Goal: Task Accomplishment & Management: Manage account settings

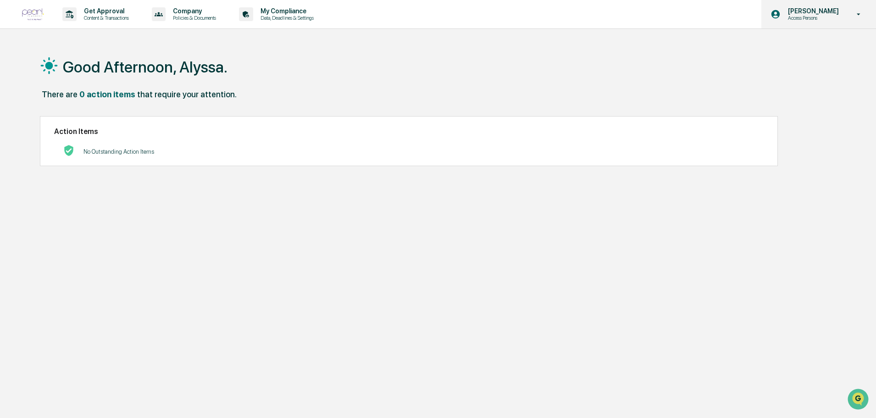
click at [810, 3] on div "[PERSON_NAME] Access Persons" at bounding box center [818, 14] width 115 height 28
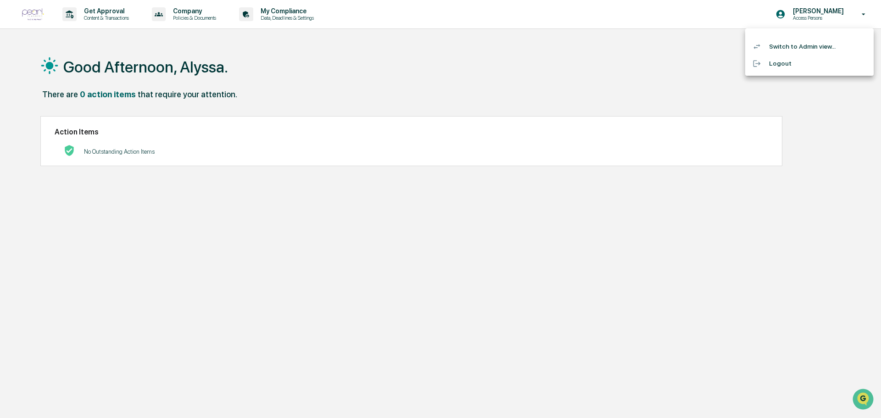
click at [801, 46] on li "Switch to Admin view..." at bounding box center [809, 46] width 128 height 17
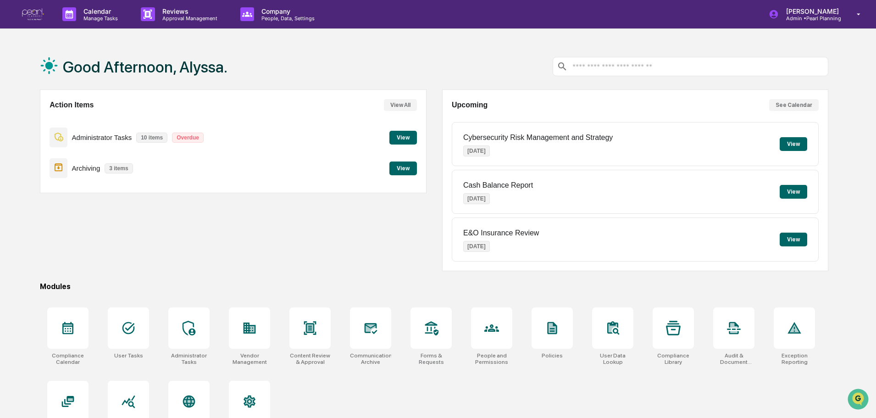
click at [399, 172] on button "View" at bounding box center [403, 168] width 28 height 14
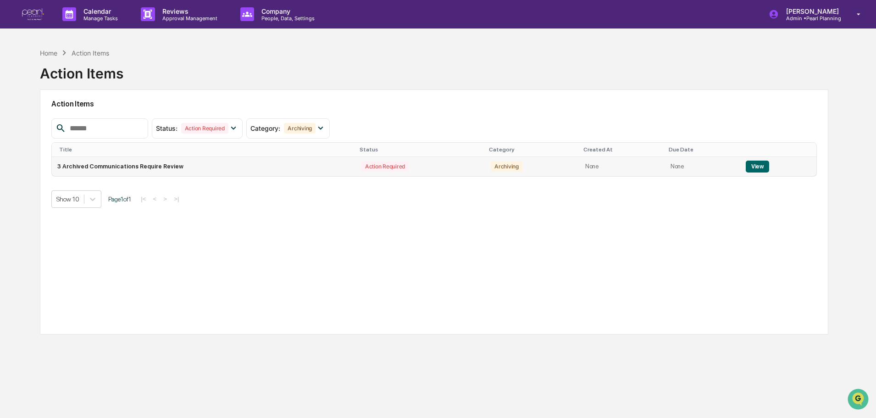
click at [161, 168] on td "3 Archived Communications Require Review" at bounding box center [204, 166] width 304 height 19
click at [740, 167] on td "View" at bounding box center [778, 166] width 76 height 19
click at [752, 168] on button "View" at bounding box center [757, 167] width 23 height 12
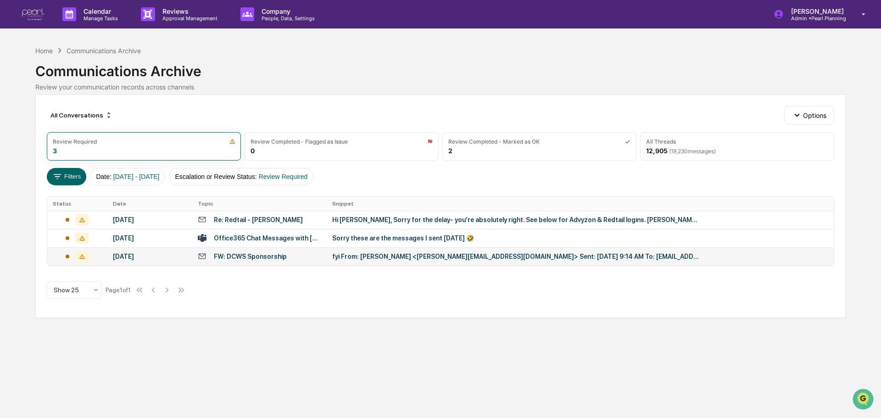
click at [291, 258] on div "FW: DCWS Sponsorship" at bounding box center [259, 256] width 123 height 9
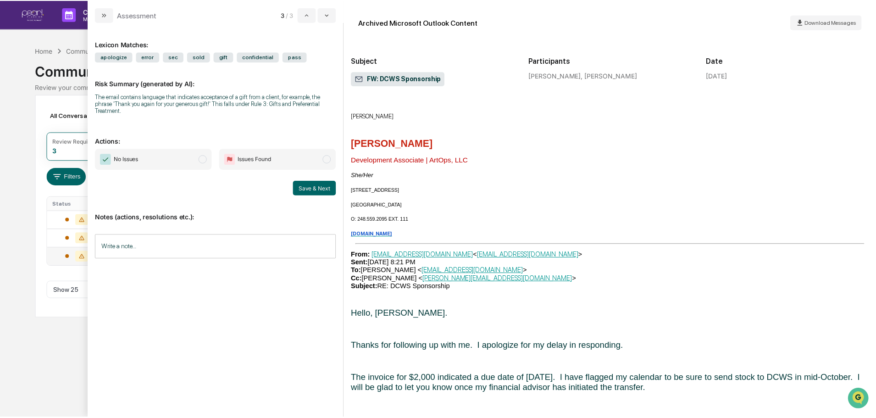
scroll to position [550, 0]
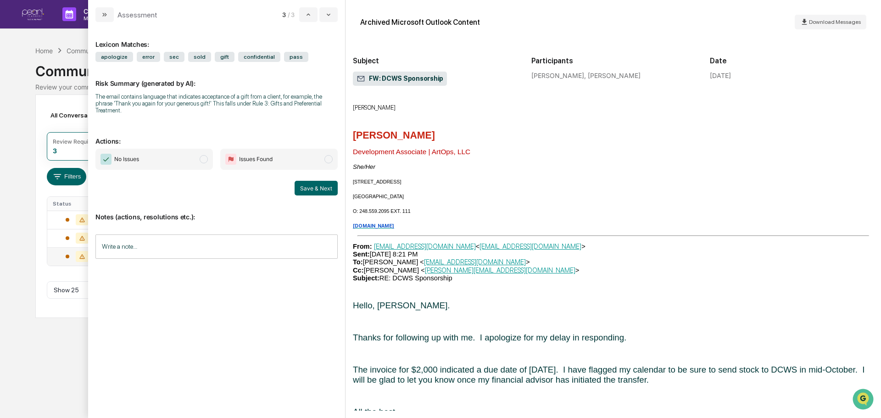
click at [31, 381] on div "Calendar Manage Tasks Reviews Approval Management Company People, Data, Setting…" at bounding box center [440, 209] width 881 height 418
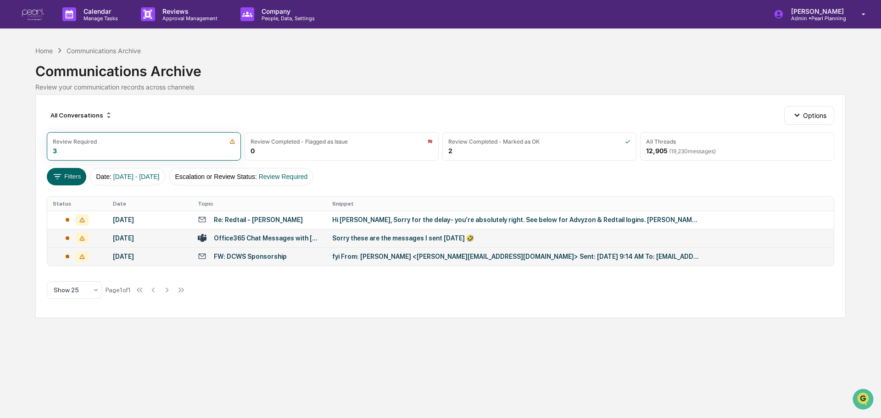
click at [248, 233] on div "Office365 Chat Messages with [PERSON_NAME], [PERSON_NAME] on [DATE]" at bounding box center [259, 237] width 123 height 9
click at [50, 316] on div "All Conversations Options Review Required 3 Review Completed - Flagged as Issue…" at bounding box center [440, 205] width 810 height 223
click at [275, 222] on div "Re: Redtail - [PERSON_NAME]" at bounding box center [259, 219] width 123 height 9
click at [35, 123] on div "All Conversations Options Review Required 3 Review Completed - Flagged as Issue…" at bounding box center [440, 205] width 810 height 223
click at [269, 219] on div "Re: Redtail - [PERSON_NAME]" at bounding box center [259, 219] width 123 height 9
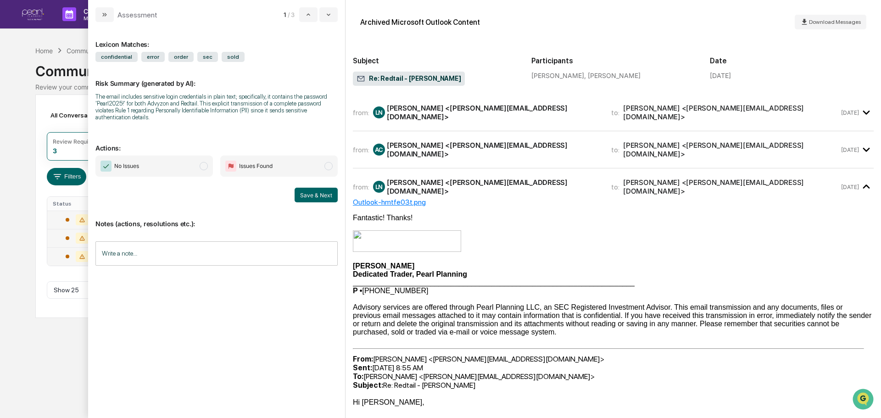
drag, startPoint x: 5, startPoint y: 78, endPoint x: 20, endPoint y: 82, distance: 16.1
click at [5, 78] on div "Calendar Manage Tasks Reviews Approval Management Company People, Data, Setting…" at bounding box center [440, 209] width 881 height 418
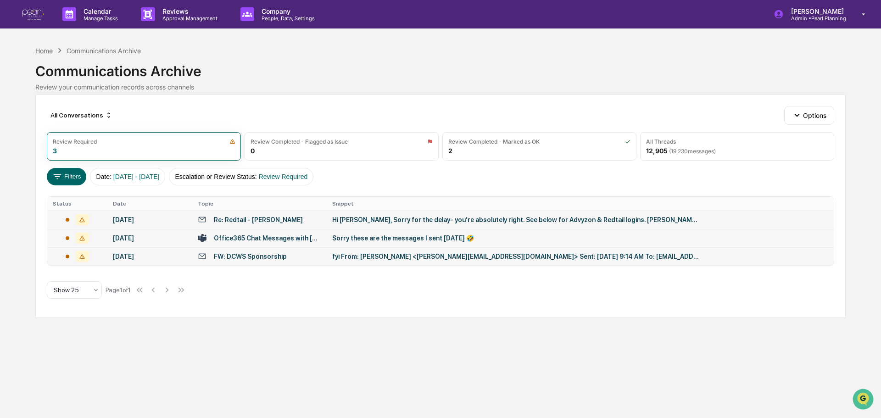
click at [43, 49] on div "Home" at bounding box center [43, 51] width 17 height 8
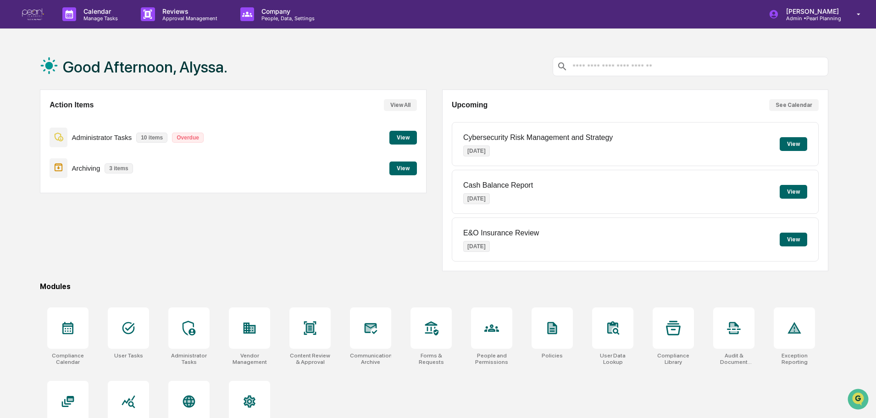
click at [408, 135] on button "View" at bounding box center [403, 138] width 28 height 14
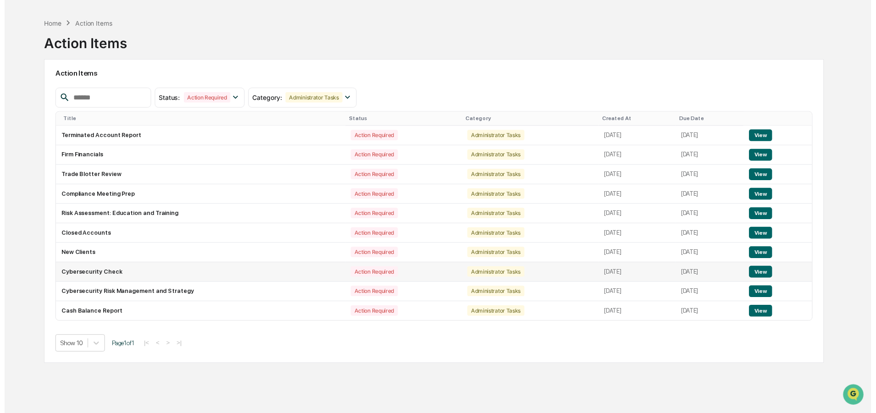
scroll to position [44, 0]
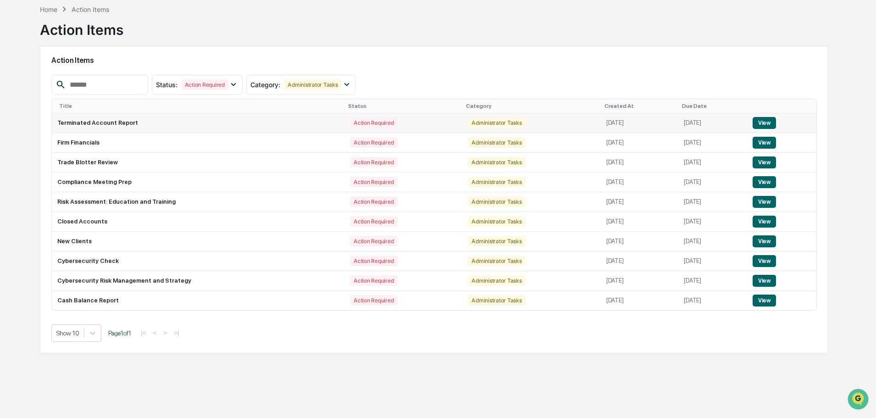
click at [772, 119] on button "View" at bounding box center [764, 123] width 23 height 12
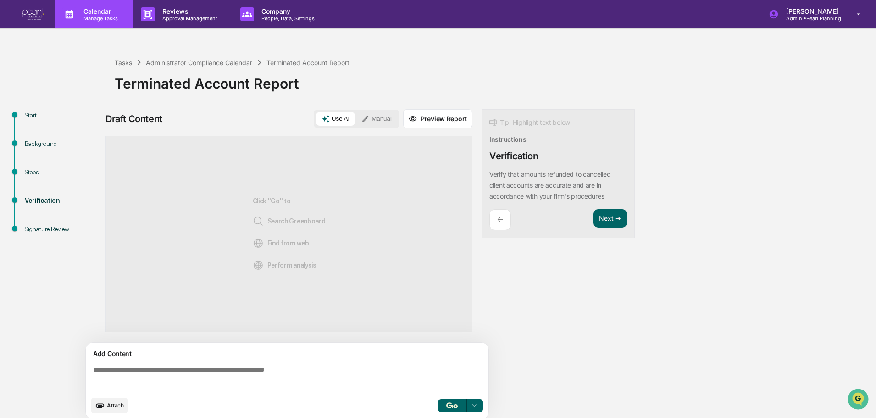
click at [89, 18] on p "Manage Tasks" at bounding box center [99, 18] width 46 height 6
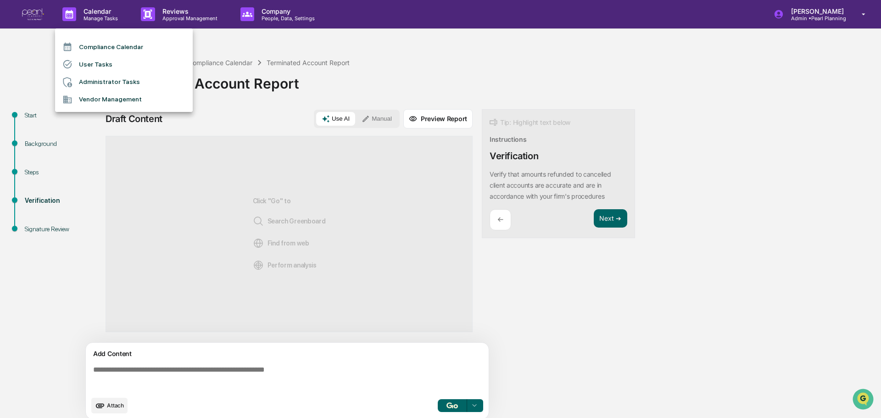
click at [117, 50] on li "Compliance Calendar" at bounding box center [124, 46] width 138 height 17
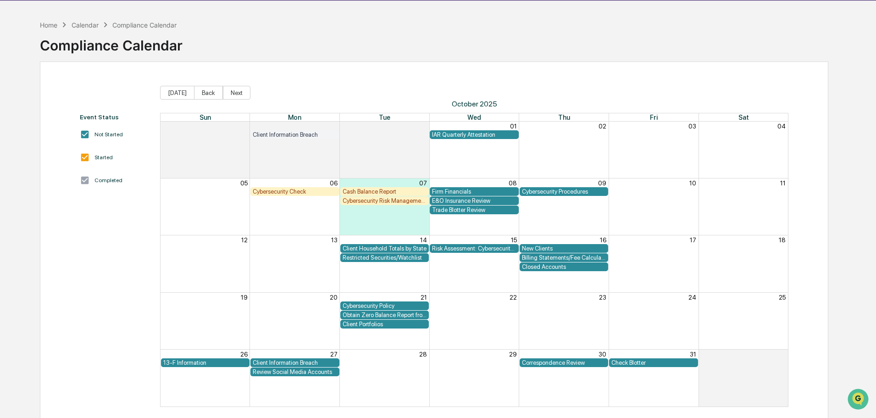
scroll to position [44, 0]
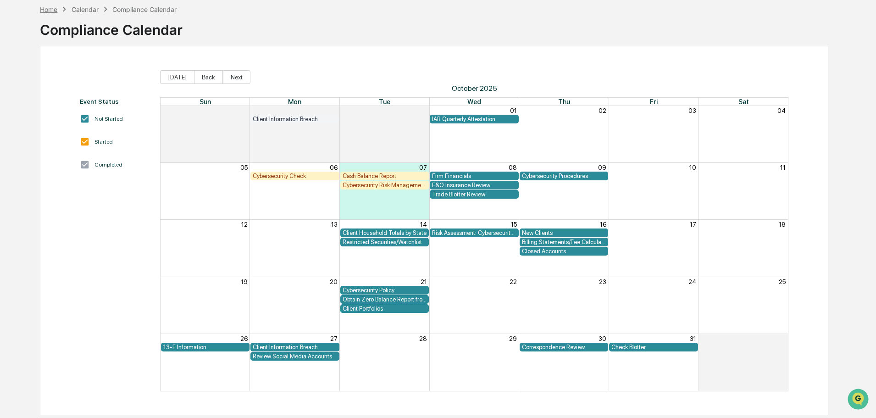
click at [46, 11] on div "Home" at bounding box center [48, 10] width 17 height 8
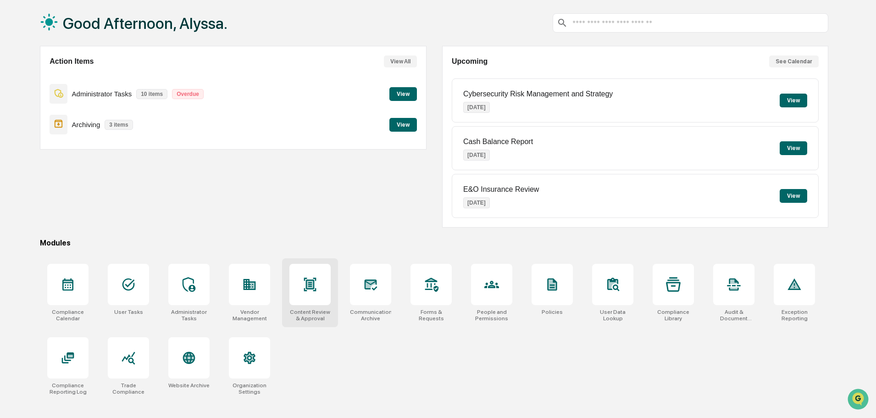
click at [303, 278] on icon at bounding box center [310, 284] width 15 height 15
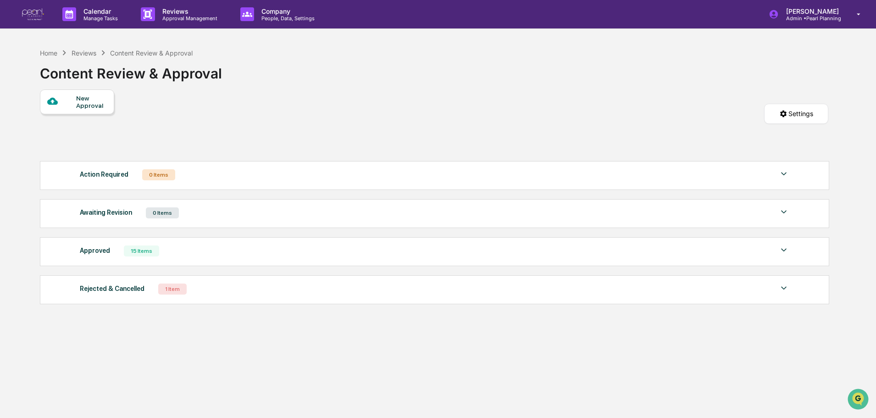
click at [194, 252] on div "Approved 15 Items" at bounding box center [434, 250] width 709 height 13
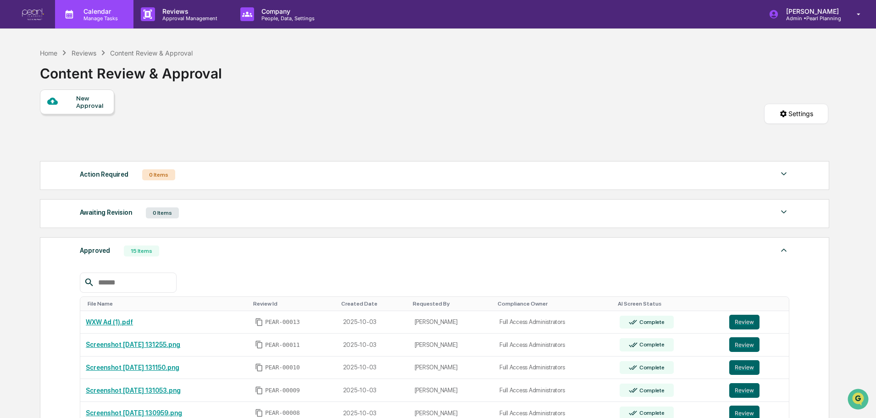
click at [95, 11] on p "Calendar" at bounding box center [99, 11] width 46 height 8
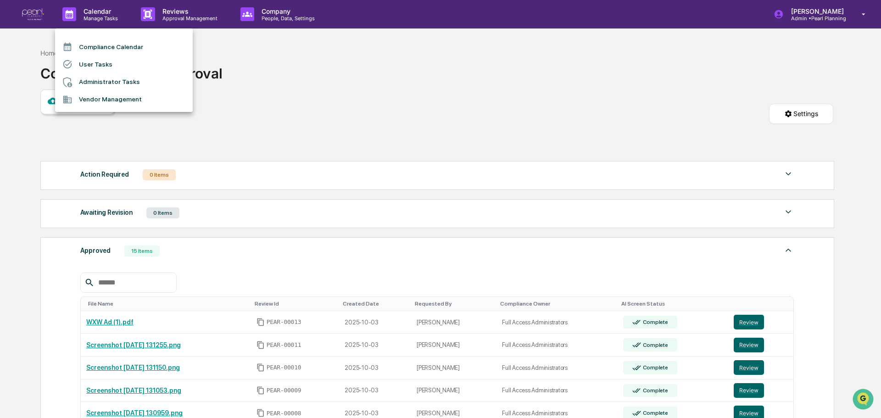
click at [366, 70] on div at bounding box center [440, 209] width 881 height 418
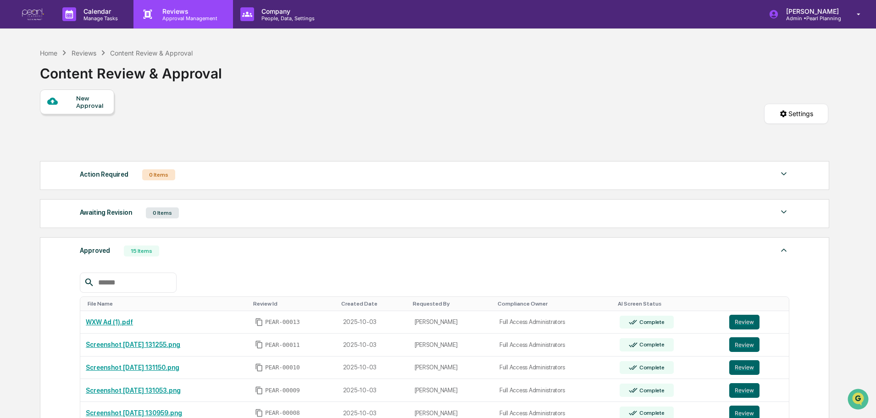
click at [176, 16] on p "Approval Management" at bounding box center [188, 18] width 67 height 6
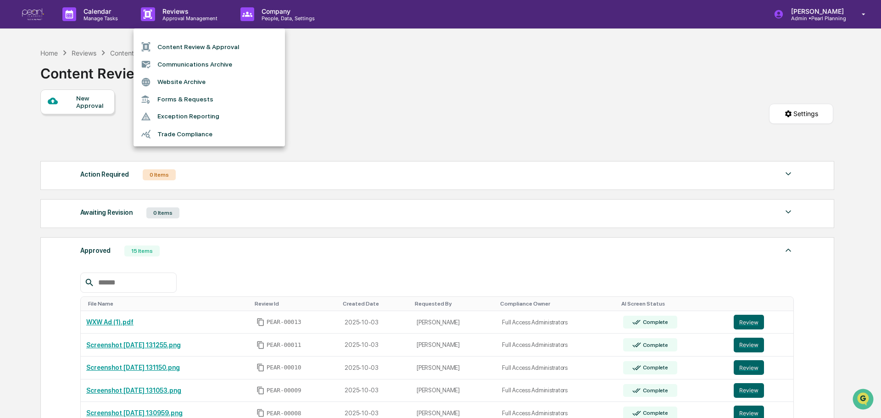
click at [335, 60] on div at bounding box center [440, 209] width 881 height 418
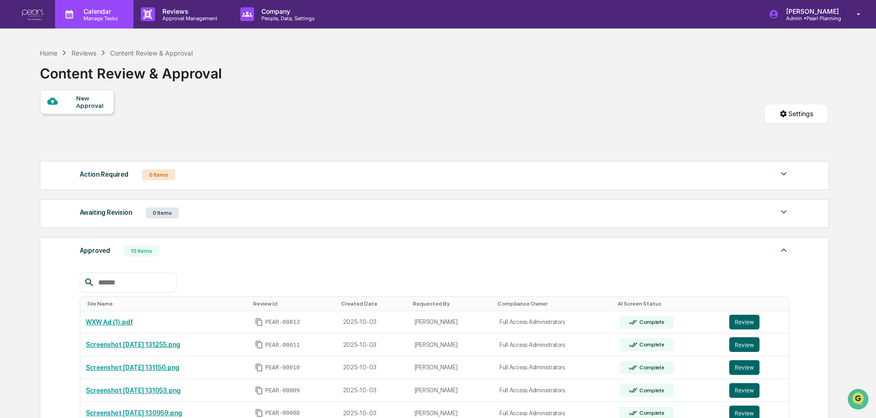
click at [95, 17] on p "Manage Tasks" at bounding box center [99, 18] width 46 height 6
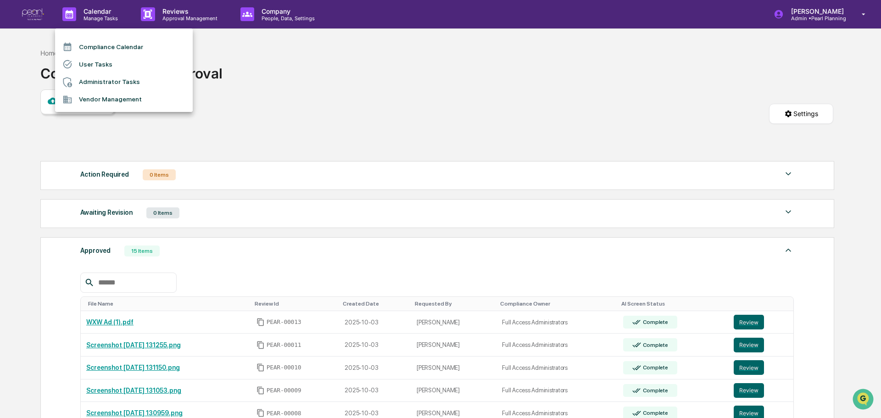
click at [305, 75] on div at bounding box center [440, 209] width 881 height 418
